Goal: Information Seeking & Learning: Learn about a topic

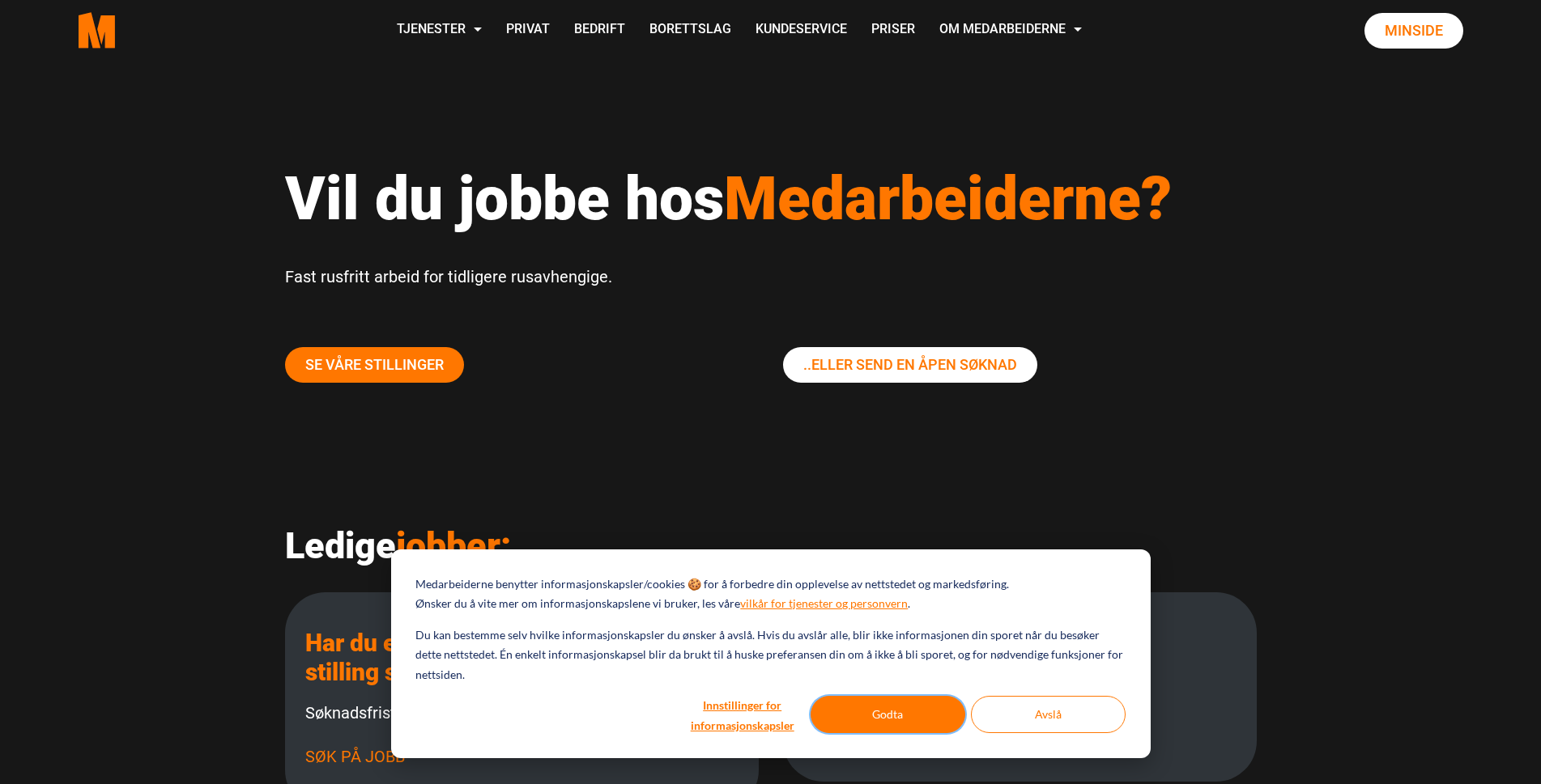
click at [870, 718] on button "Godta" at bounding box center [888, 715] width 155 height 37
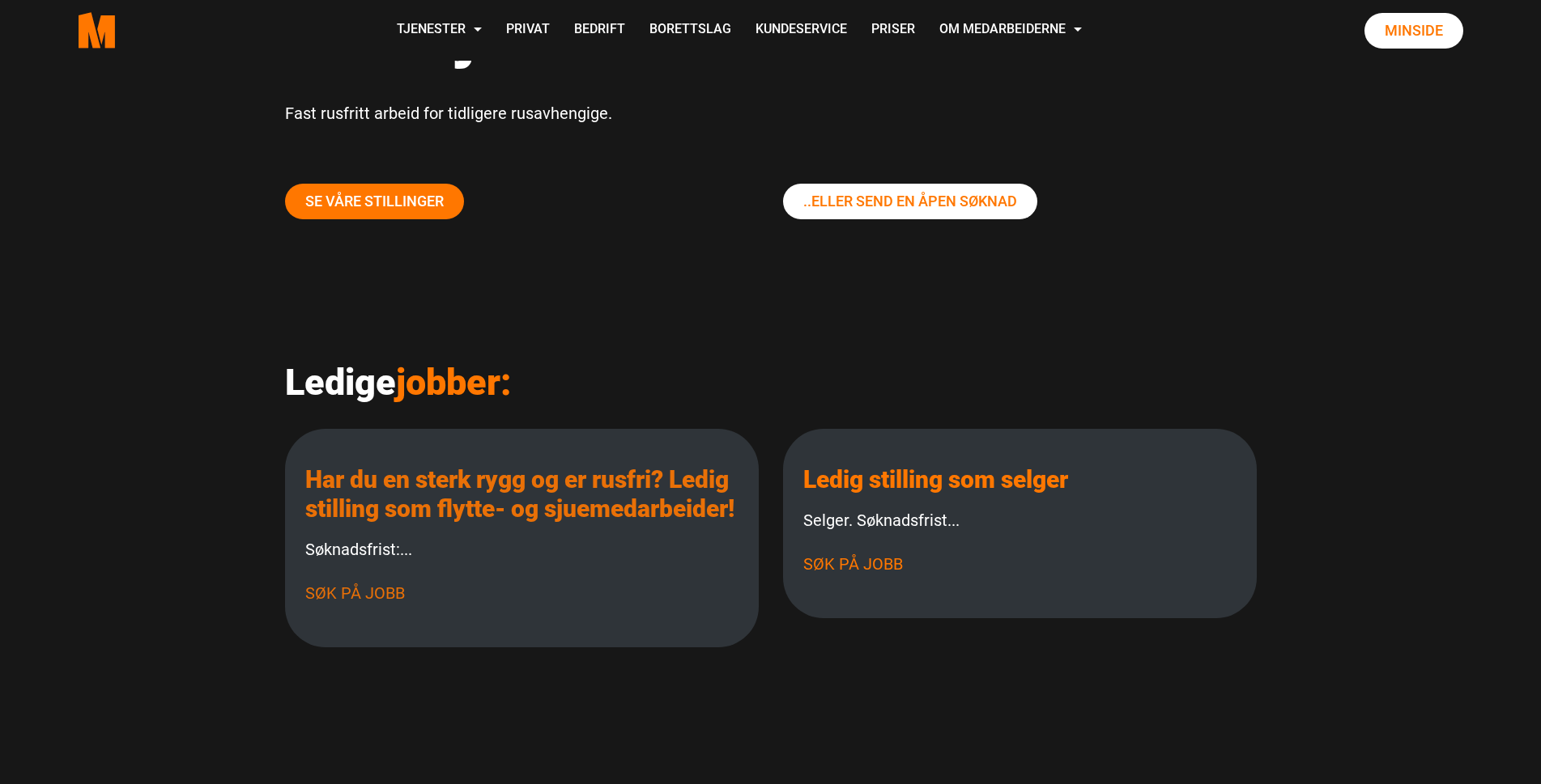
scroll to position [169, 0]
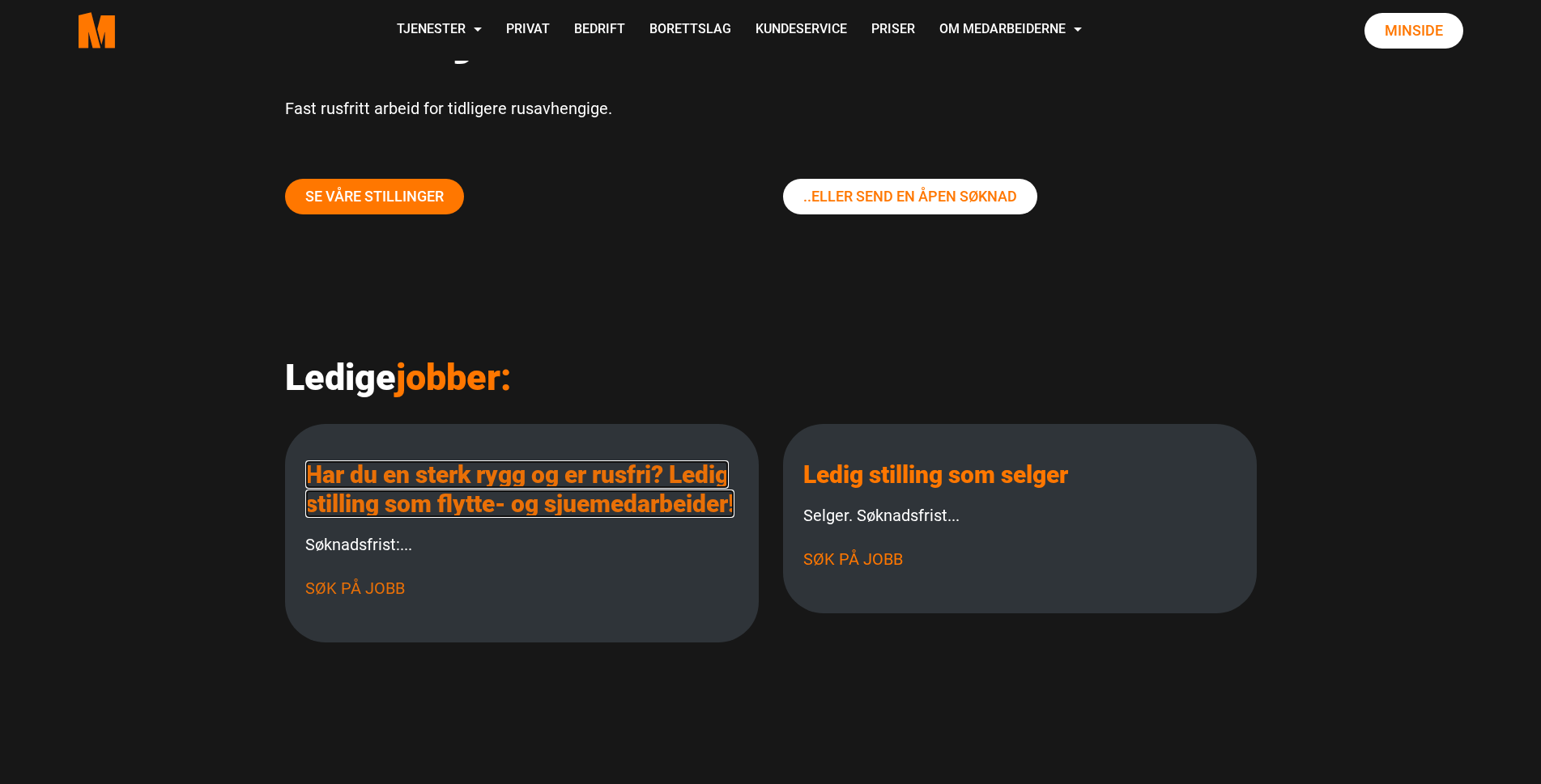
click at [416, 513] on link "Har du en sterk rygg og er rusfri? Ledig stilling som flytte- og sjuemedarbeide…" at bounding box center [520, 489] width 429 height 58
